Goal: Task Accomplishment & Management: Complete application form

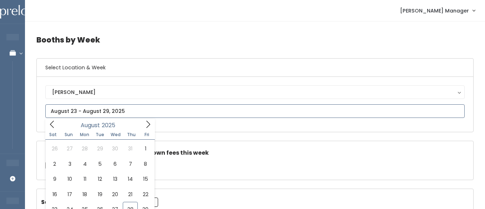
click at [102, 111] on input "text" at bounding box center [254, 111] width 419 height 14
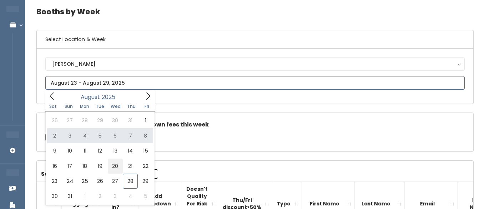
scroll to position [39, 0]
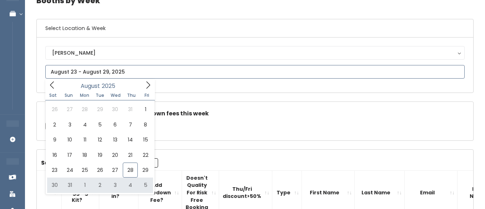
type input "[DATE] to [DATE]"
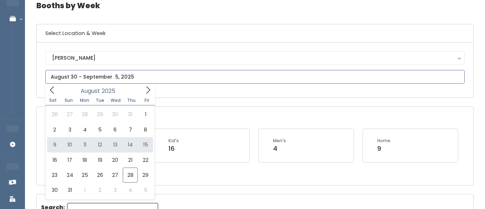
scroll to position [35, 0]
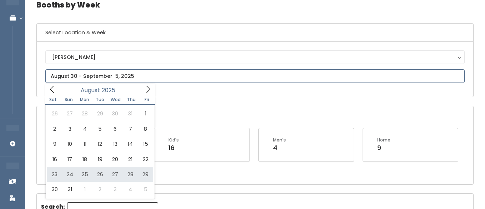
type input "August 23 to August 29"
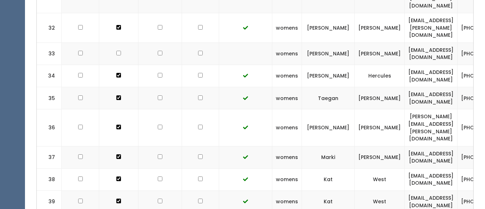
scroll to position [938, 0]
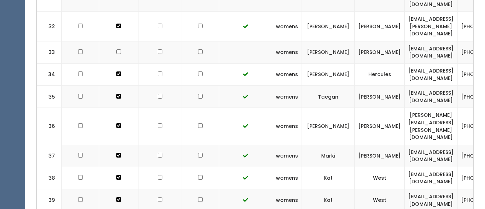
drag, startPoint x: 468, startPoint y: 149, endPoint x: 404, endPoint y: 146, distance: 63.9
copy td "jess.lv.evans@gmail.com"
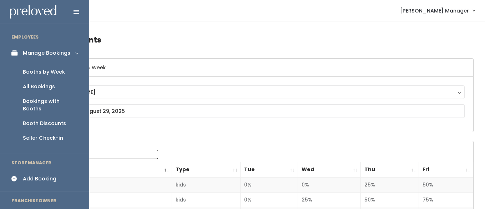
click at [22, 171] on link "Add Booking" at bounding box center [44, 179] width 89 height 16
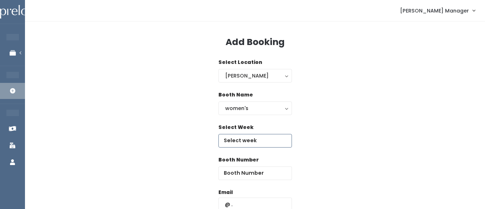
click at [250, 142] on input "text" at bounding box center [255, 141] width 74 height 14
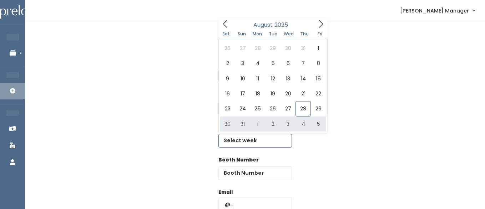
type input "[DATE] to [DATE]"
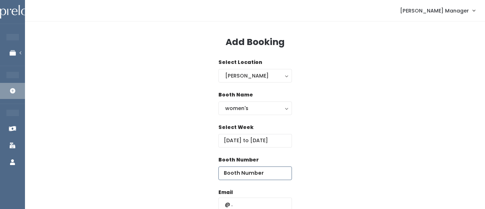
click at [274, 173] on input "number" at bounding box center [255, 173] width 74 height 14
type input "41"
click at [263, 197] on input "text" at bounding box center [255, 204] width 74 height 14
paste input "[EMAIL_ADDRESS][PERSON_NAME][DOMAIN_NAME]"
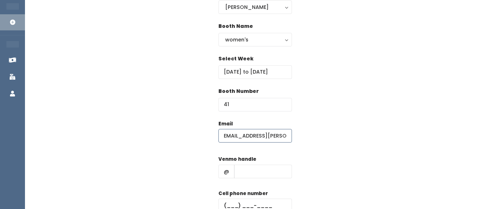
scroll to position [79, 0]
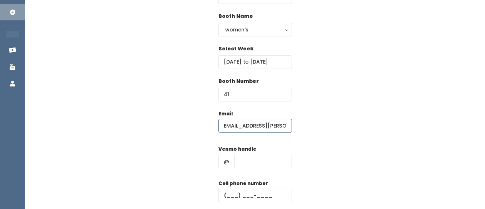
type input "[EMAIL_ADDRESS][PERSON_NAME][DOMAIN_NAME]"
click at [255, 162] on input "text" at bounding box center [263, 162] width 58 height 14
type input "hhhh"
click at [237, 193] on input "text" at bounding box center [255, 195] width 74 height 14
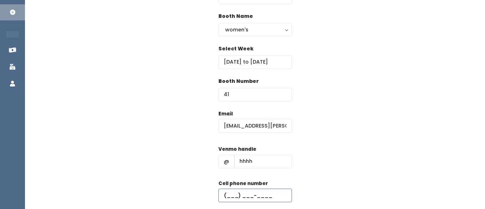
type input "[PHONE_NUMBER]"
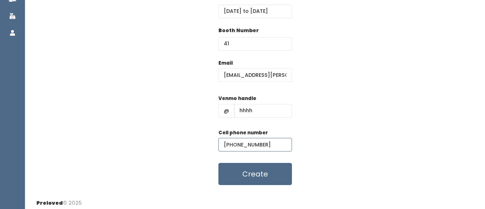
scroll to position [133, 0]
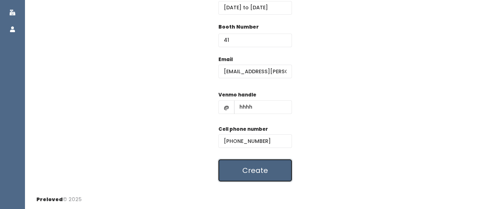
click at [243, 163] on button "Create" at bounding box center [255, 170] width 74 height 22
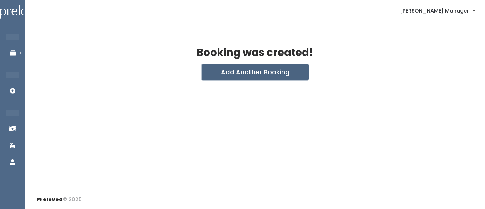
click at [243, 77] on button "Add Another Booking" at bounding box center [255, 72] width 107 height 16
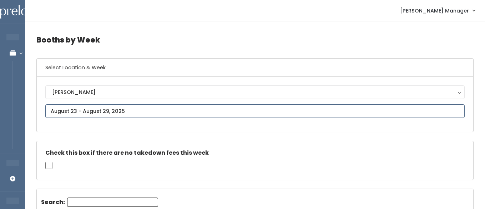
click at [57, 111] on input "text" at bounding box center [254, 111] width 419 height 14
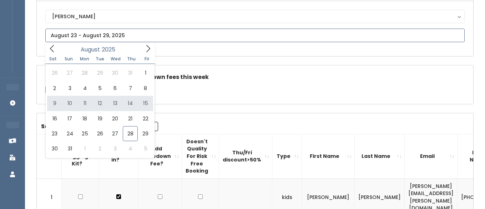
scroll to position [76, 0]
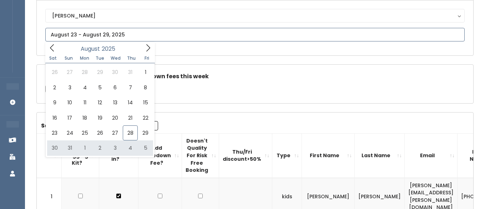
type input "August 30 to September 5"
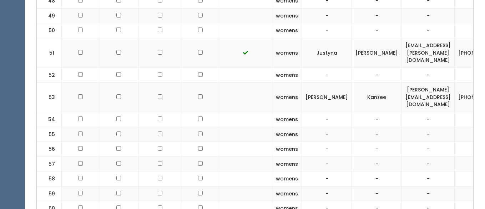
scroll to position [1145, 0]
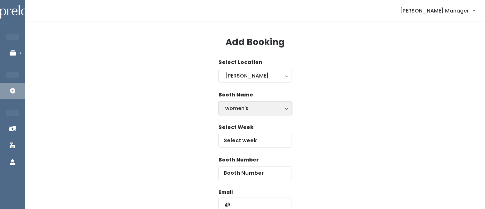
click at [230, 109] on div "women's" at bounding box center [255, 108] width 60 height 8
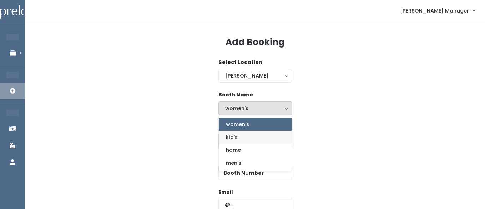
click at [228, 138] on span "kid's" at bounding box center [232, 137] width 12 height 8
select select "kids"
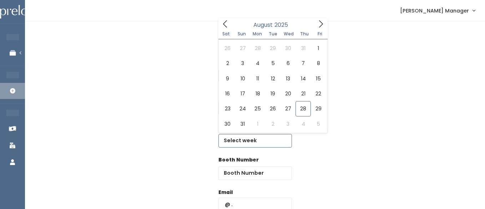
click at [238, 142] on input "text" at bounding box center [255, 141] width 74 height 14
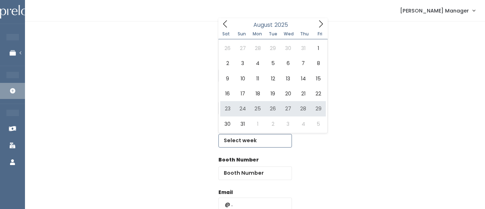
type input "August 23 to August 29"
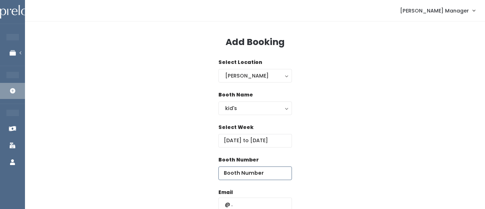
click at [268, 170] on input "number" at bounding box center [255, 173] width 74 height 14
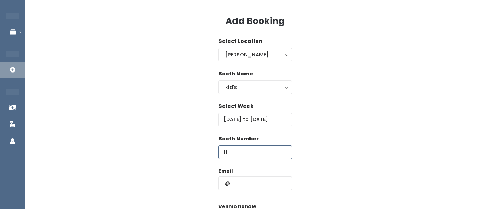
type input "11"
click at [240, 182] on input "text" at bounding box center [255, 183] width 74 height 14
type input "[EMAIL_ADDRESS][DOMAIN_NAME]"
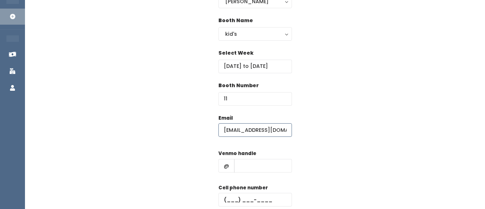
scroll to position [81, 0]
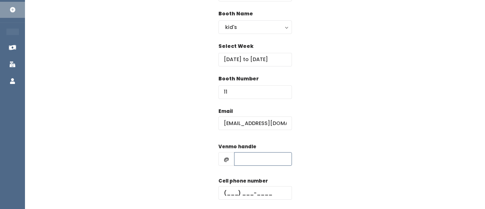
click at [239, 159] on input "text" at bounding box center [263, 159] width 58 height 14
type input "hhhh"
click at [238, 192] on input "text" at bounding box center [255, 193] width 74 height 14
type input "(555) 555-5555"
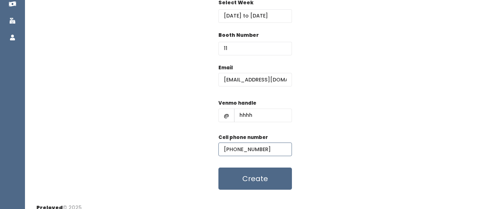
scroll to position [133, 0]
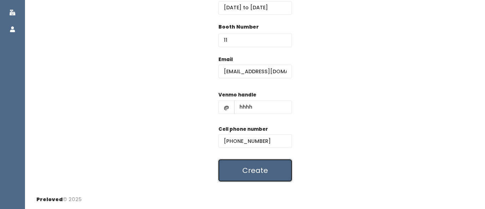
click at [245, 177] on button "Create" at bounding box center [255, 170] width 74 height 22
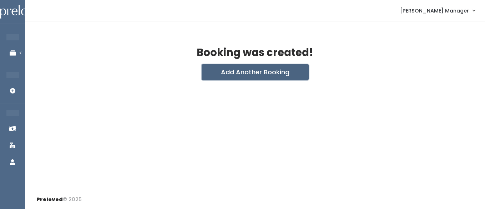
click at [258, 74] on button "Add Another Booking" at bounding box center [255, 72] width 107 height 16
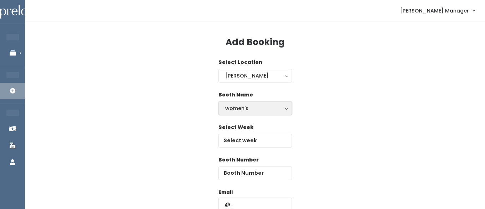
click at [245, 104] on div "women's" at bounding box center [255, 108] width 60 height 8
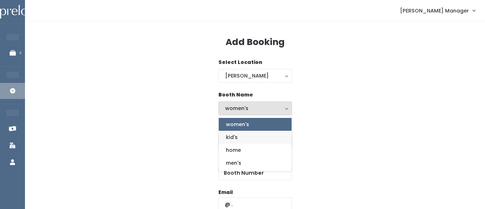
click at [230, 138] on span "kid's" at bounding box center [232, 137] width 12 height 8
select select "kids"
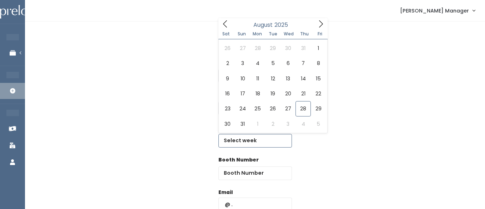
click at [235, 143] on input "text" at bounding box center [255, 141] width 74 height 14
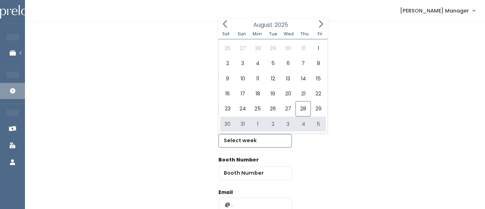
type input "[DATE] to [DATE]"
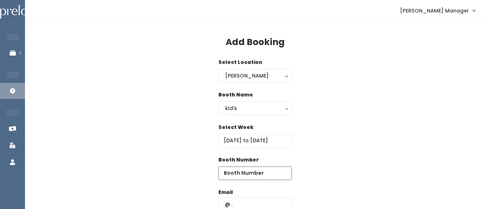
click at [273, 171] on input "number" at bounding box center [255, 173] width 74 height 14
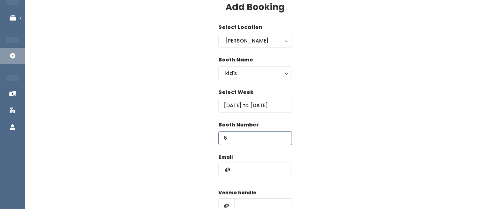
scroll to position [42, 0]
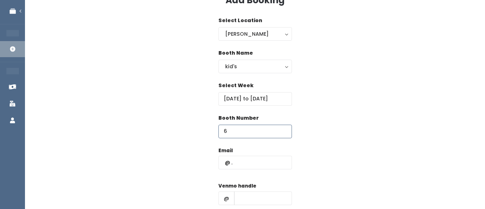
type input "6"
click at [253, 166] on input "text" at bounding box center [255, 163] width 74 height 14
type input "ljburton3@yahoo.com"
click at [245, 190] on div "Venmo handle @" at bounding box center [255, 196] width 74 height 29
click at [246, 196] on input "text" at bounding box center [263, 198] width 58 height 14
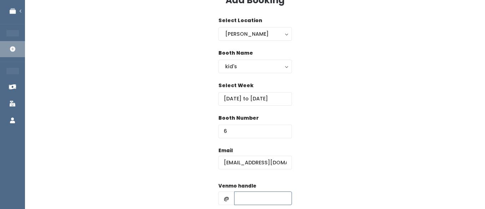
type input "hhhh"
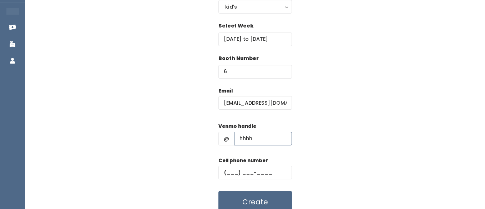
scroll to position [114, 0]
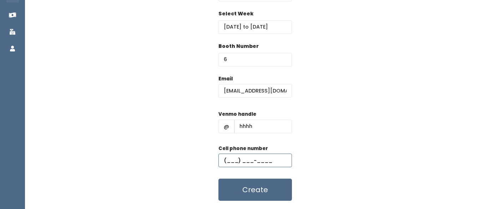
click at [241, 164] on input "text" at bounding box center [255, 160] width 74 height 14
type input "(555) 555-5555"
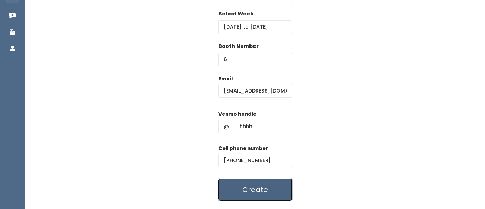
click at [240, 183] on button "Create" at bounding box center [255, 189] width 74 height 22
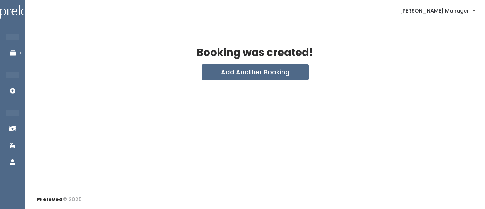
click at [251, 73] on button "Add Another Booking" at bounding box center [255, 72] width 107 height 16
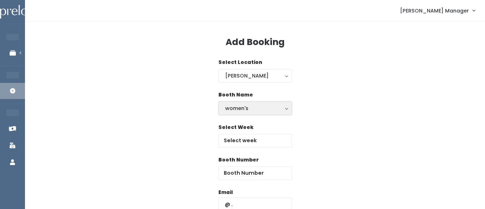
click at [244, 107] on div "women's" at bounding box center [255, 108] width 60 height 8
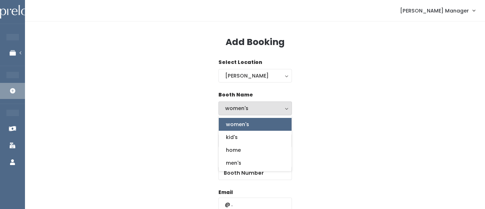
click at [336, 102] on div "Booth Name women's kid's home men's women's women's kid's home men's" at bounding box center [254, 107] width 437 height 32
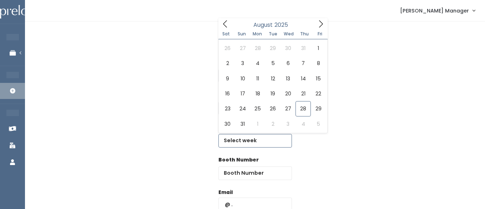
click at [259, 145] on input "text" at bounding box center [255, 141] width 74 height 14
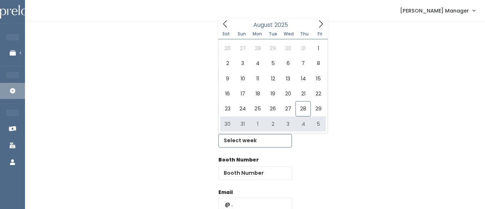
type input "August 30 to September 5"
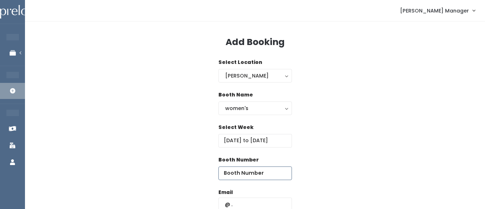
click at [273, 175] on input "number" at bounding box center [255, 173] width 74 height 14
type input "58"
click at [244, 200] on input "text" at bounding box center [255, 204] width 74 height 14
type input "[EMAIL_ADDRESS][DOMAIN_NAME]"
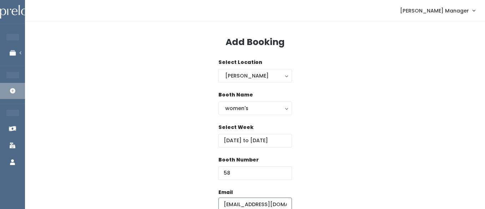
scroll to position [48, 0]
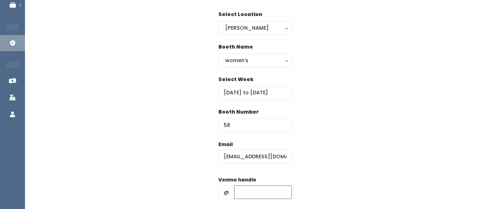
click at [246, 196] on input "text" at bounding box center [263, 192] width 58 height 14
type input "hhhh"
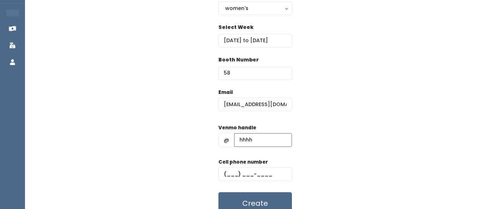
scroll to position [107, 0]
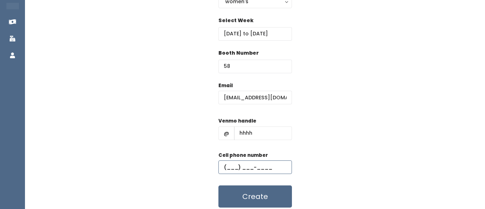
click at [246, 167] on input "text" at bounding box center [255, 167] width 74 height 14
type input "(555) 555-5555"
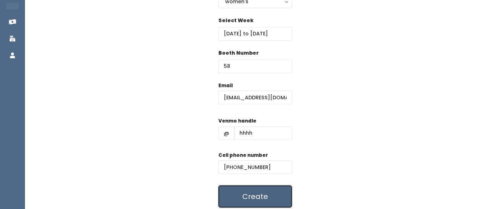
click at [240, 189] on button "Create" at bounding box center [255, 196] width 74 height 22
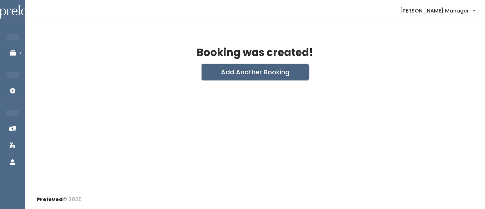
click at [219, 77] on button "Add Another Booking" at bounding box center [255, 72] width 107 height 16
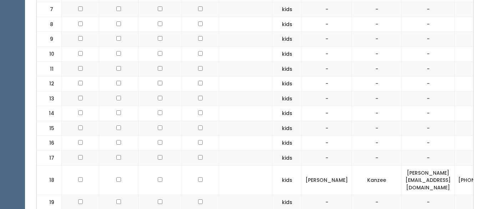
scroll to position [409, 0]
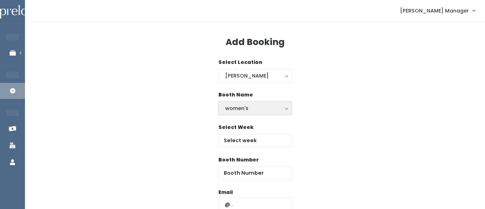
click at [251, 108] on div "women's" at bounding box center [255, 108] width 60 height 8
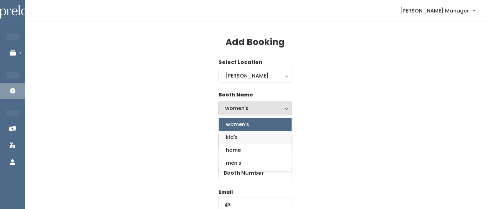
click at [231, 140] on span "kid's" at bounding box center [232, 137] width 12 height 8
select select "kids"
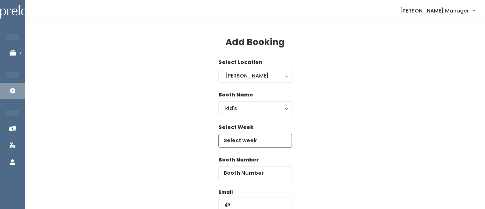
click at [242, 138] on input "text" at bounding box center [255, 141] width 74 height 14
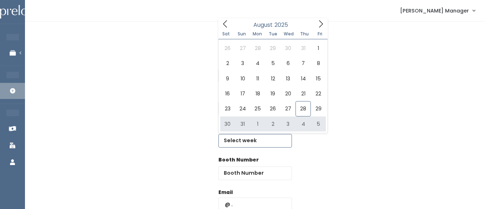
type input "August 30 to September 5"
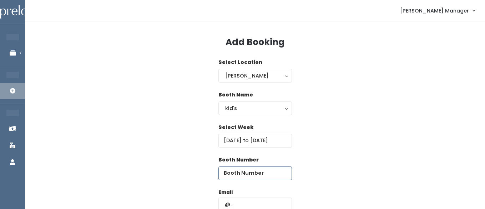
click at [269, 174] on input "number" at bounding box center [255, 173] width 74 height 14
type input "11"
click at [248, 203] on input "text" at bounding box center [255, 204] width 74 height 14
type input "ljburton3@yahoo.com"
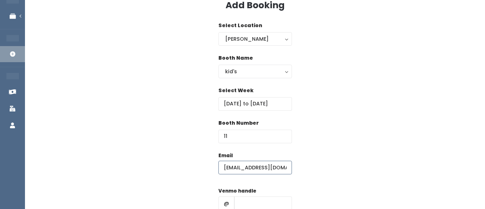
scroll to position [57, 0]
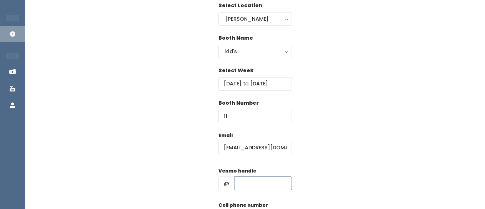
click at [234, 181] on input "text" at bounding box center [263, 183] width 58 height 14
type input "hhhh"
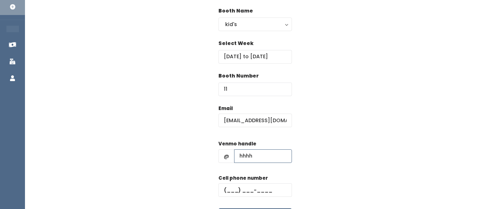
scroll to position [84, 0]
click at [247, 182] on div "Cell phone number" at bounding box center [255, 188] width 74 height 29
click at [245, 191] on input "text" at bounding box center [255, 190] width 74 height 14
type input "(555) 555-5555"
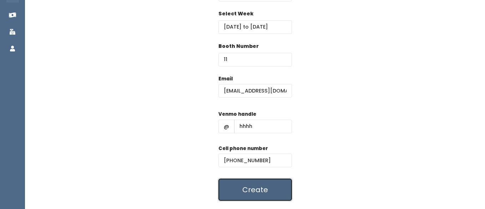
click at [249, 187] on button "Create" at bounding box center [255, 189] width 74 height 22
